Goal: Information Seeking & Learning: Stay updated

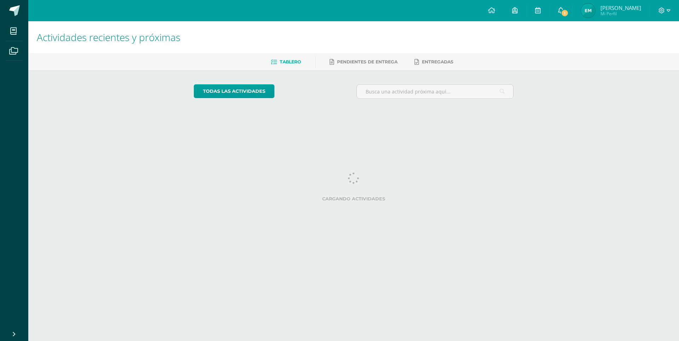
click at [565, 12] on span "1" at bounding box center [565, 13] width 8 height 8
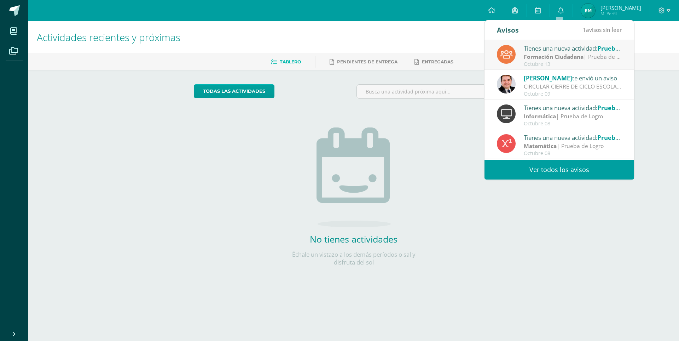
click at [565, 173] on link "Ver todos los avisos" at bounding box center [560, 169] width 150 height 19
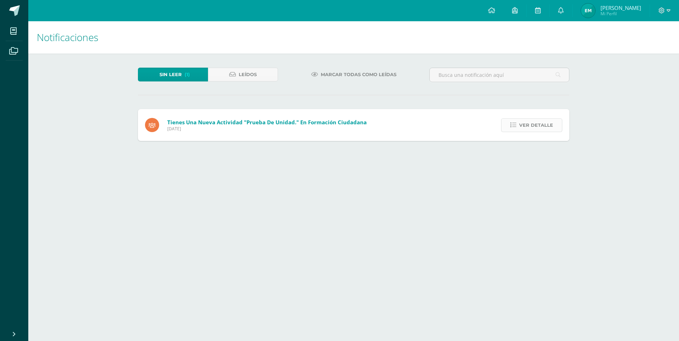
click at [539, 130] on span "Ver detalle" at bounding box center [536, 125] width 34 height 13
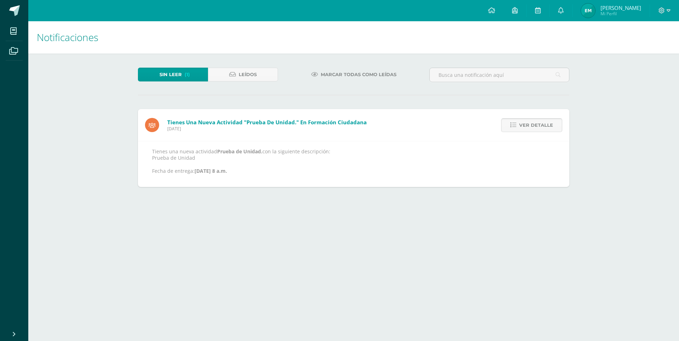
click at [524, 123] on span "Ver detalle" at bounding box center [536, 125] width 34 height 13
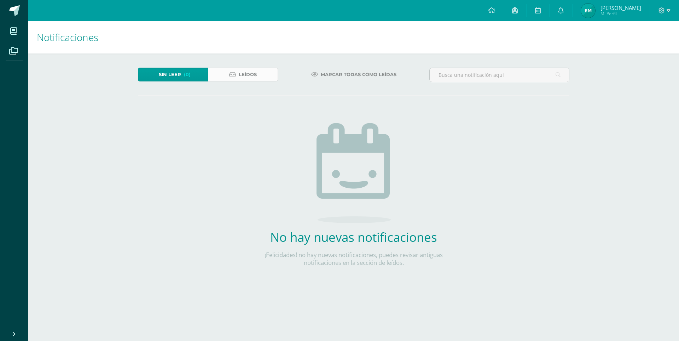
click at [244, 77] on span "Leídos" at bounding box center [248, 74] width 18 height 13
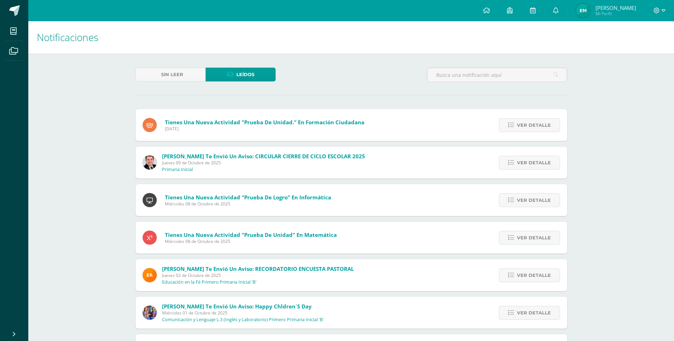
click at [247, 74] on span "Leídos" at bounding box center [245, 74] width 18 height 13
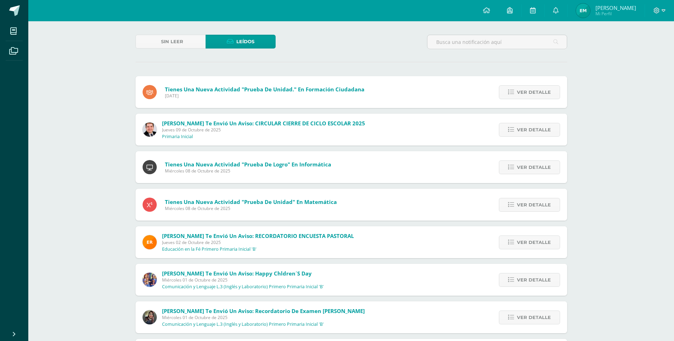
scroll to position [71, 0]
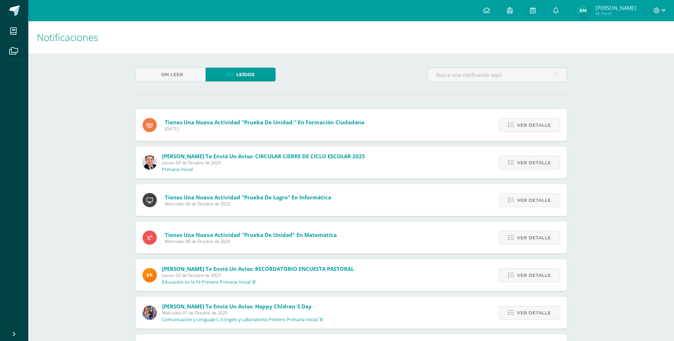
click at [237, 77] on span "Leídos" at bounding box center [245, 74] width 18 height 13
